Goal: Find specific page/section: Find specific page/section

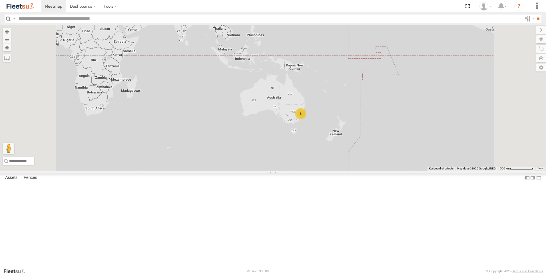
click at [361, 160] on div "6" at bounding box center [273, 98] width 546 height 146
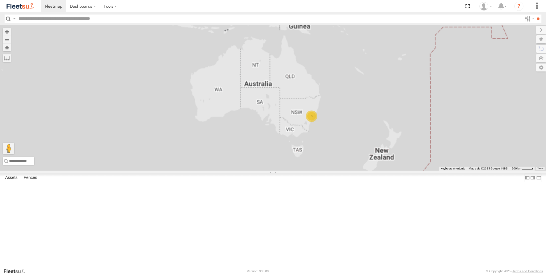
click at [361, 160] on div "6" at bounding box center [273, 98] width 546 height 146
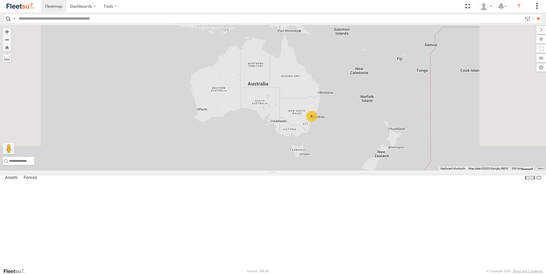
click at [361, 160] on div "6" at bounding box center [273, 98] width 546 height 146
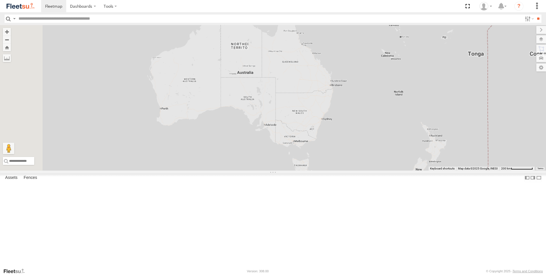
click at [361, 160] on div at bounding box center [273, 98] width 546 height 146
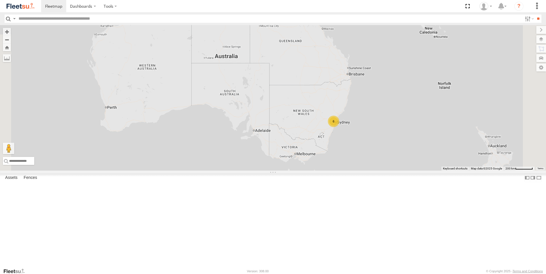
click at [361, 160] on div "6" at bounding box center [273, 98] width 546 height 146
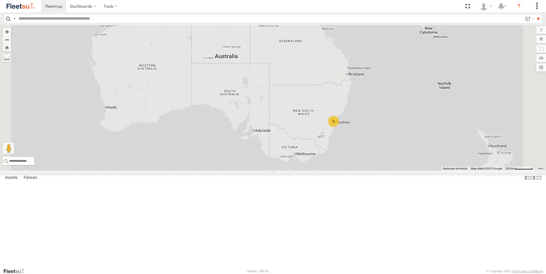
click at [361, 160] on div "6" at bounding box center [273, 98] width 546 height 146
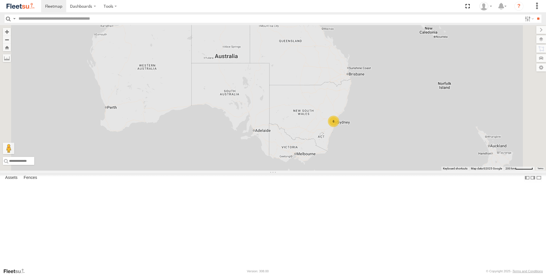
click at [361, 160] on div "6" at bounding box center [273, 98] width 546 height 146
click at [378, 163] on div "6" at bounding box center [273, 98] width 546 height 146
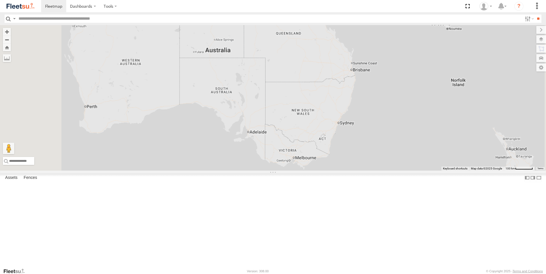
click at [378, 163] on div at bounding box center [273, 98] width 546 height 146
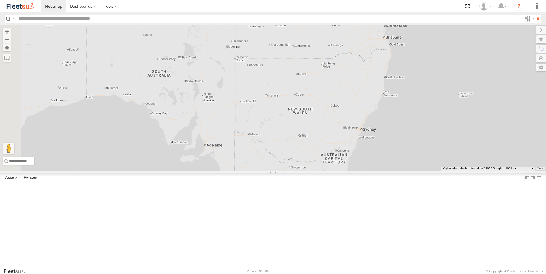
click at [378, 163] on div at bounding box center [273, 98] width 546 height 146
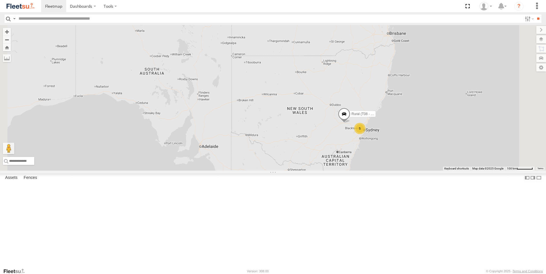
click at [378, 163] on div "5 Rural (T08 - [PERSON_NAME])" at bounding box center [273, 98] width 546 height 146
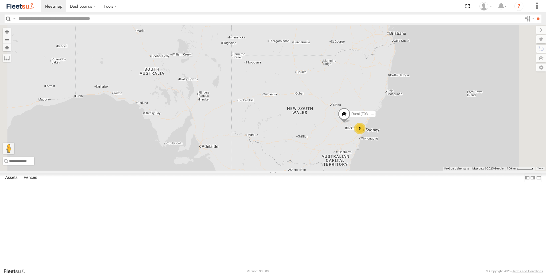
click at [378, 163] on div "5 Rural (T08 - [PERSON_NAME])" at bounding box center [273, 98] width 546 height 146
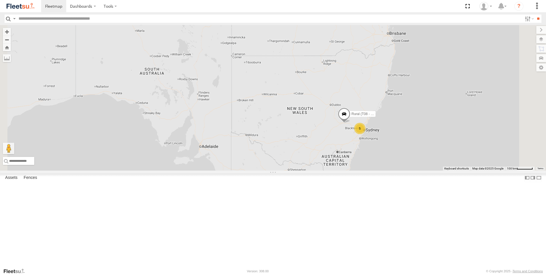
click at [378, 163] on div "5 Rural (T08 - [PERSON_NAME])" at bounding box center [273, 98] width 546 height 146
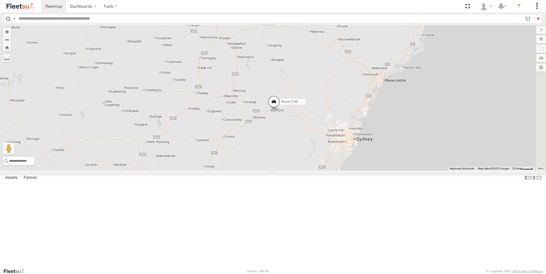
drag, startPoint x: 383, startPoint y: 165, endPoint x: 210, endPoint y: 135, distance: 175.4
click at [206, 135] on div "Rural (T08 - [PERSON_NAME])" at bounding box center [273, 98] width 546 height 146
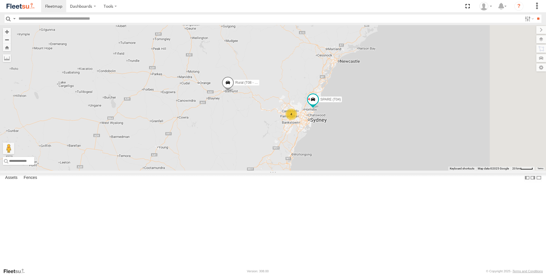
drag, startPoint x: 297, startPoint y: 171, endPoint x: 255, endPoint y: 152, distance: 46.6
click at [256, 152] on div "Rural (T08 - [PERSON_NAME]) 4 SPARE (T04)" at bounding box center [273, 98] width 546 height 146
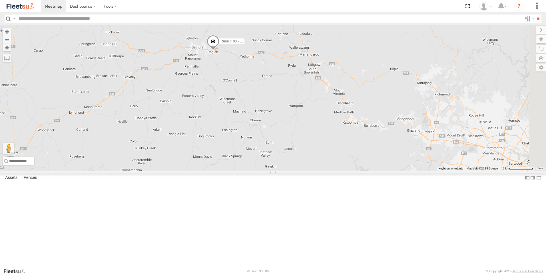
drag, startPoint x: 352, startPoint y: 158, endPoint x: 243, endPoint y: 186, distance: 112.9
click at [243, 171] on div "Rural (T08 - [PERSON_NAME]) SPARE (T04)" at bounding box center [273, 98] width 546 height 146
